Goal: Find specific page/section: Find specific page/section

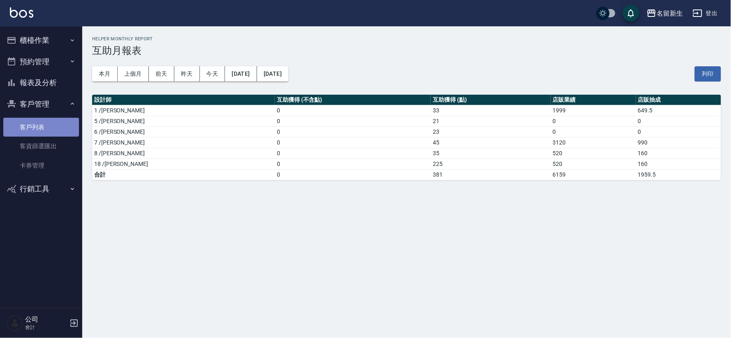
click at [43, 129] on link "客戶列表" at bounding box center [41, 127] width 76 height 19
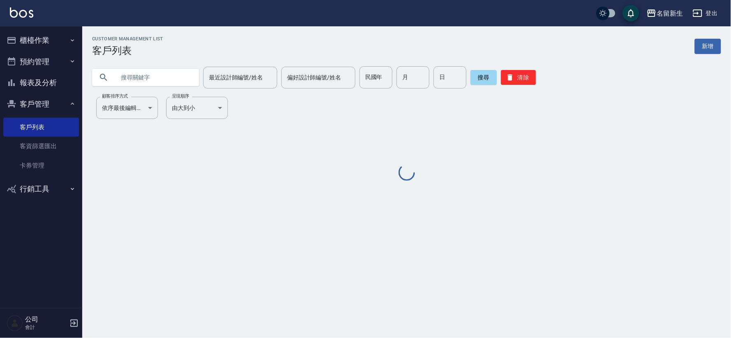
drag, startPoint x: 157, startPoint y: 81, endPoint x: 145, endPoint y: 83, distance: 12.2
click at [151, 81] on input "text" at bounding box center [153, 77] width 77 height 22
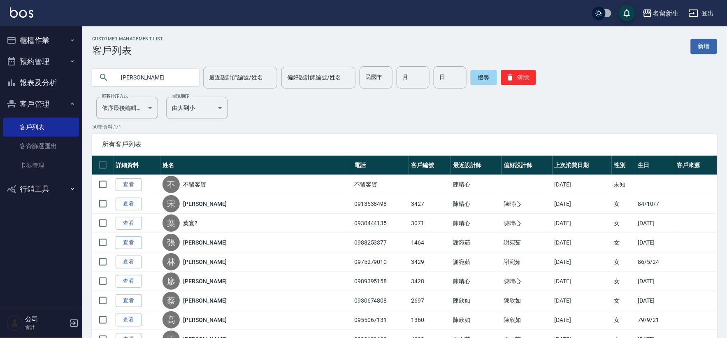
type input "[PERSON_NAME]"
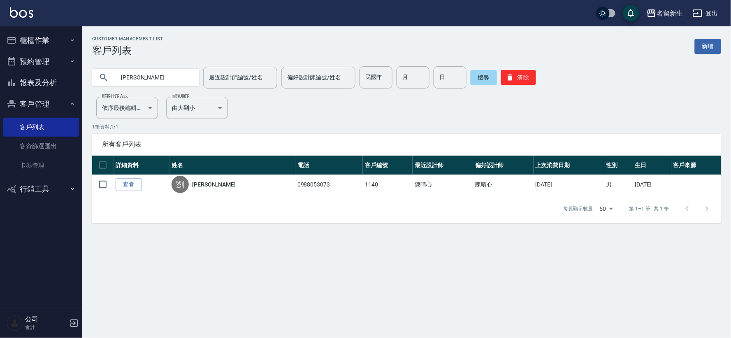
click at [50, 81] on button "報表及分析" at bounding box center [41, 82] width 76 height 21
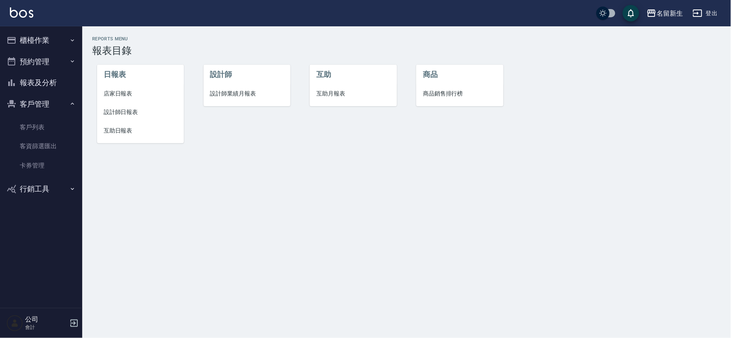
click at [232, 93] on span "設計師業績月報表" at bounding box center [247, 93] width 74 height 9
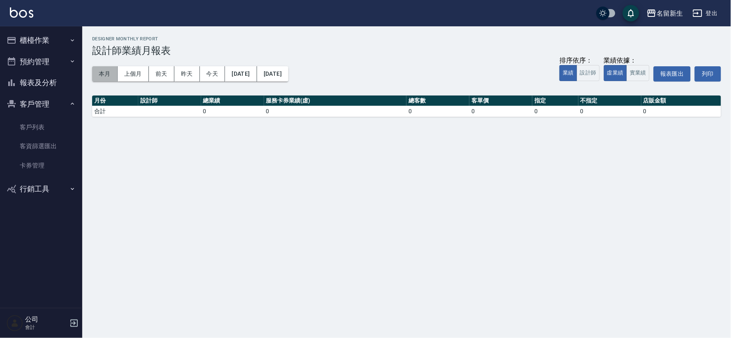
click at [109, 70] on button "本月" at bounding box center [104, 73] width 25 height 15
